Goal: Task Accomplishment & Management: Use online tool/utility

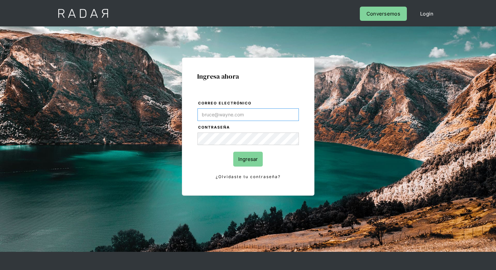
click at [243, 115] on input "Correo electrónico" at bounding box center [247, 115] width 101 height 13
type input "[EMAIL_ADDRESS][PERSON_NAME][DOMAIN_NAME]"
click at [244, 160] on input "Ingresar" at bounding box center [247, 159] width 29 height 15
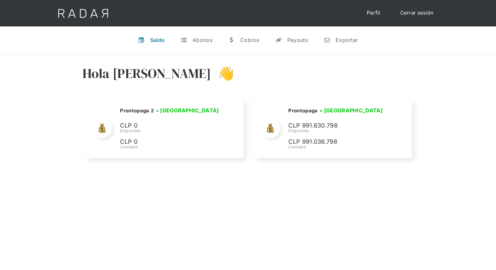
click at [439, 132] on div "Hola [PERSON_NAME] 👋 Cargando tus cuentas... Nombre de la empresa • [GEOGRAPHIC…" at bounding box center [248, 113] width 496 height 119
click at [344, 39] on div "Exportar" at bounding box center [346, 40] width 22 height 7
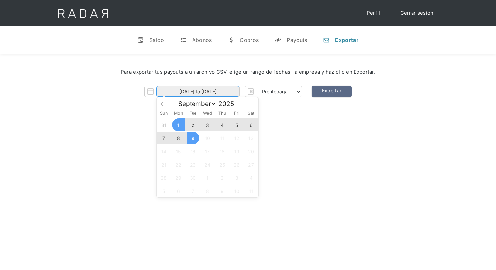
click at [218, 92] on input "01-09-2025 to 09-09-2025" at bounding box center [197, 91] width 83 height 11
click at [179, 137] on span "8" at bounding box center [178, 138] width 13 height 13
type input "08-09-2025"
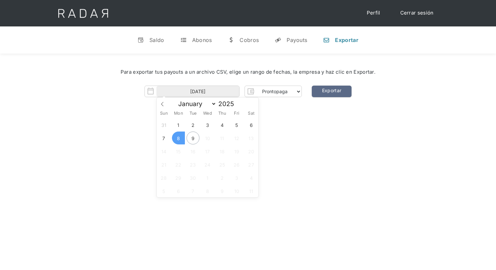
click at [179, 137] on span "8" at bounding box center [178, 138] width 13 height 13
click at [333, 89] on link "Exportar" at bounding box center [332, 92] width 40 height 12
